Goal: Find specific page/section: Find specific page/section

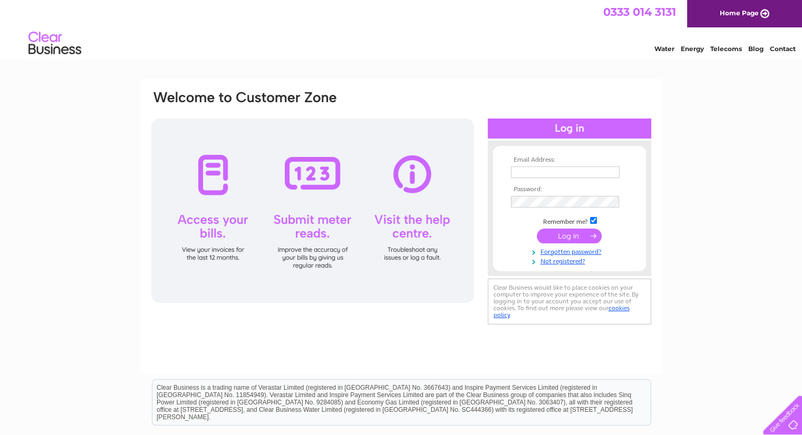
type input "louise.harley@ptfc.co.uk"
click at [572, 237] on input "submit" at bounding box center [569, 236] width 65 height 15
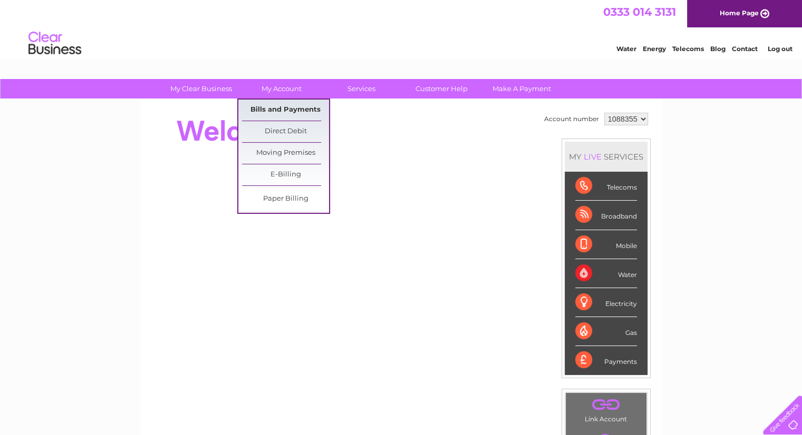
click at [288, 112] on link "Bills and Payments" at bounding box center [285, 110] width 87 height 21
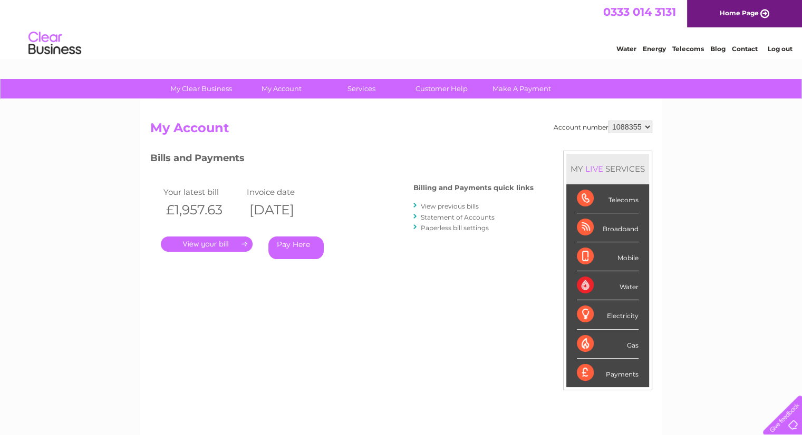
click at [206, 244] on link "." at bounding box center [207, 244] width 92 height 15
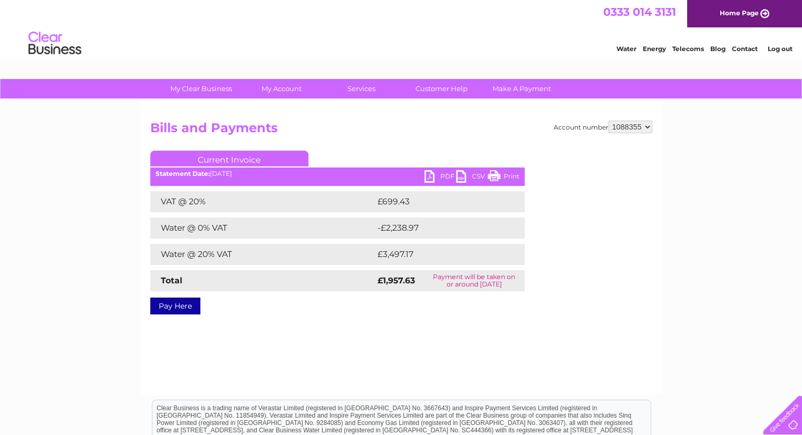
click at [436, 179] on link "PDF" at bounding box center [440, 177] width 32 height 15
